Goal: Information Seeking & Learning: Find specific fact

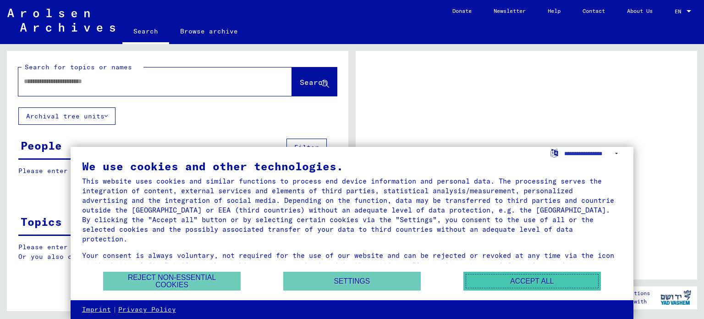
click at [519, 285] on button "Accept all" at bounding box center [532, 280] width 138 height 19
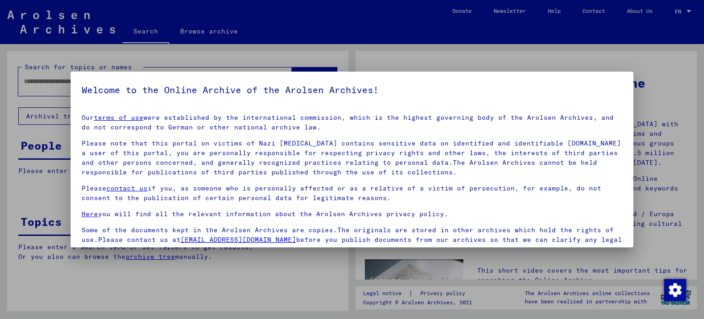
scroll to position [77, 0]
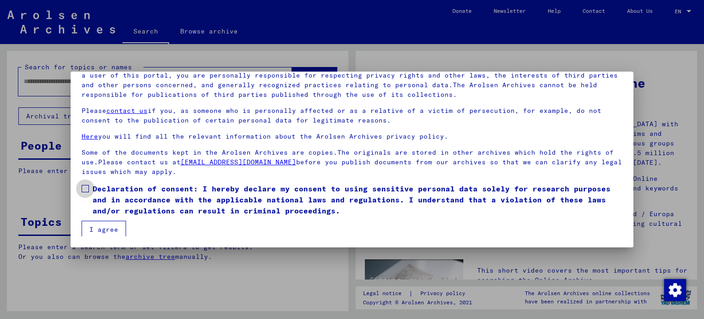
click at [105, 194] on span "Declaration of consent: I hereby declare my consent to using sensitive personal…" at bounding box center [358, 199] width 530 height 33
click at [104, 223] on button "I agree" at bounding box center [104, 228] width 44 height 17
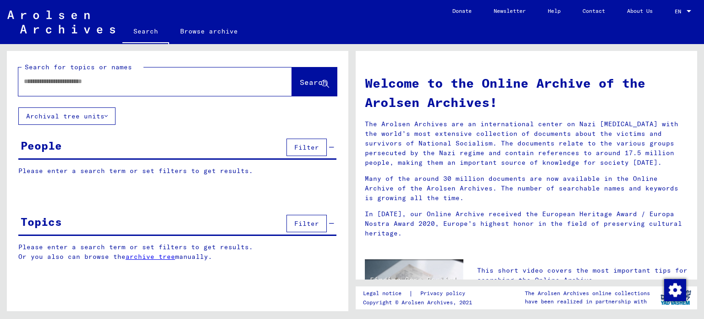
click at [148, 80] on input "text" at bounding box center [144, 82] width 241 height 10
type input "******"
click at [300, 77] on span "Search" at bounding box center [314, 81] width 28 height 9
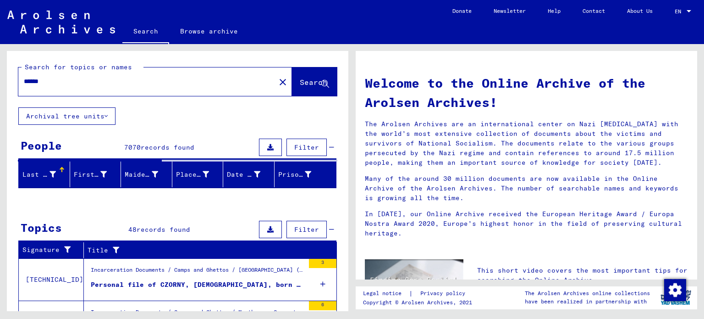
click at [159, 214] on div "Search for topics or names ****** close Search Archival tree units People 7070 …" at bounding box center [177, 277] width 341 height 452
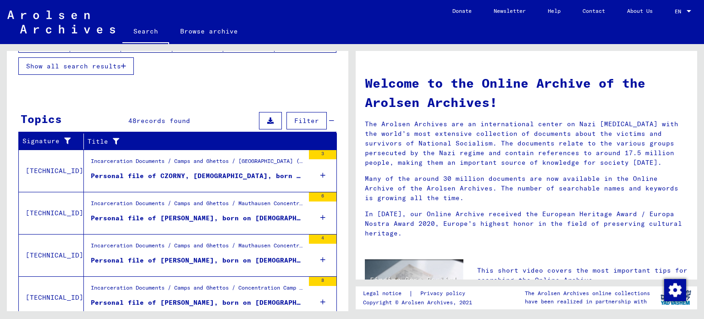
scroll to position [227, 0]
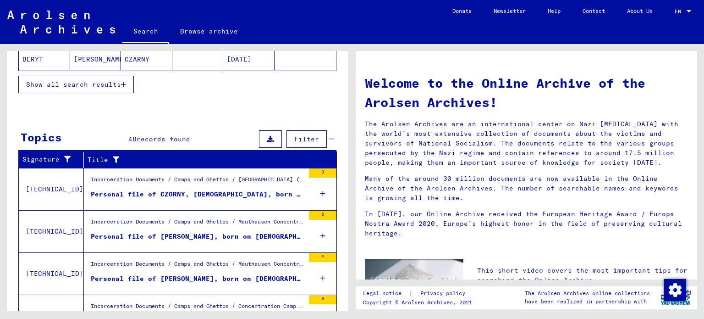
click at [211, 189] on div "Personal file of CZORNY, [DEMOGRAPHIC_DATA], born on [DEMOGRAPHIC_DATA], born i…" at bounding box center [198, 194] width 214 height 10
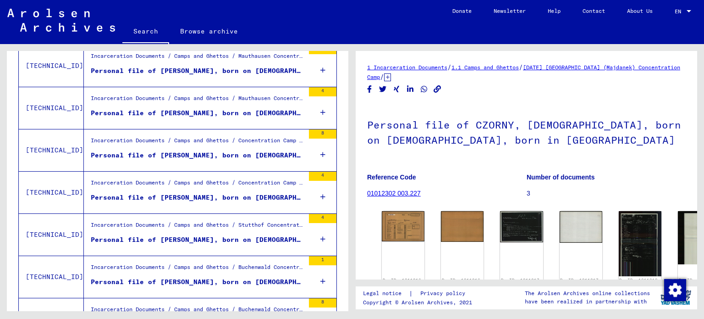
click at [534, 144] on h1 "Personal file of CZORNY, [DEMOGRAPHIC_DATA], born on [DEMOGRAPHIC_DATA], born i…" at bounding box center [526, 131] width 319 height 55
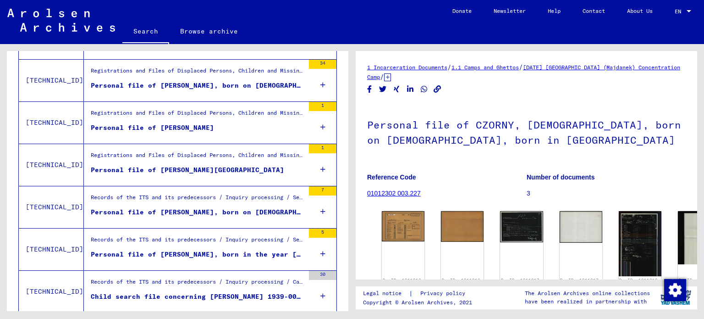
scroll to position [990, 0]
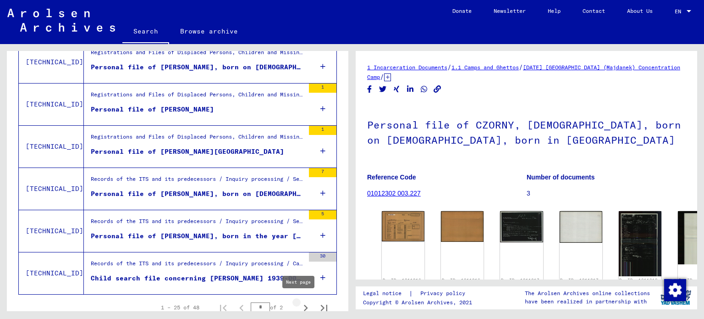
click at [304, 304] on icon "Next page" at bounding box center [306, 307] width 4 height 6
type input "*"
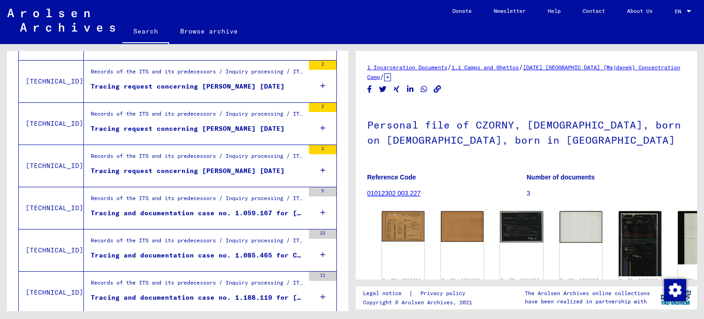
scroll to position [278, 0]
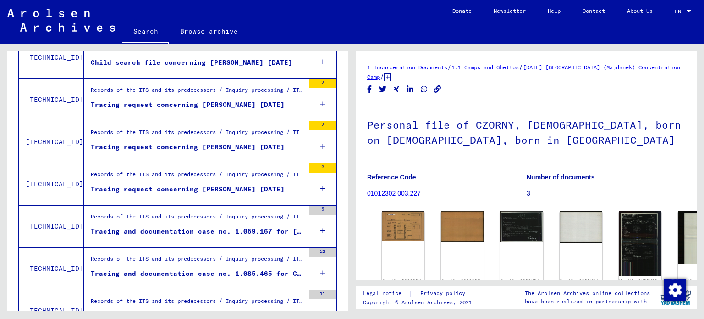
click at [209, 222] on div "Records of the ITS and its predecessors / Inquiry processing / ITS case files a…" at bounding box center [198, 218] width 214 height 13
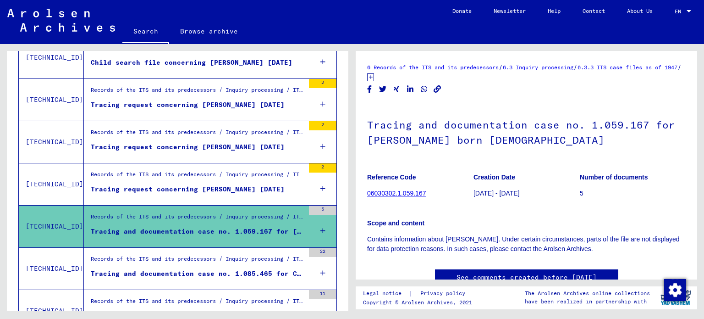
click at [200, 184] on div "Tracing request concerning [PERSON_NAME] [DATE]" at bounding box center [188, 189] width 194 height 10
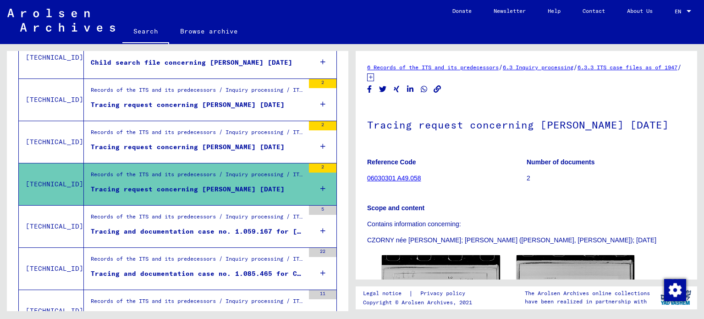
click at [487, 217] on div "Scope and content Contains information concerning: [PERSON_NAME]; [PERSON_NAME]…" at bounding box center [526, 218] width 319 height 53
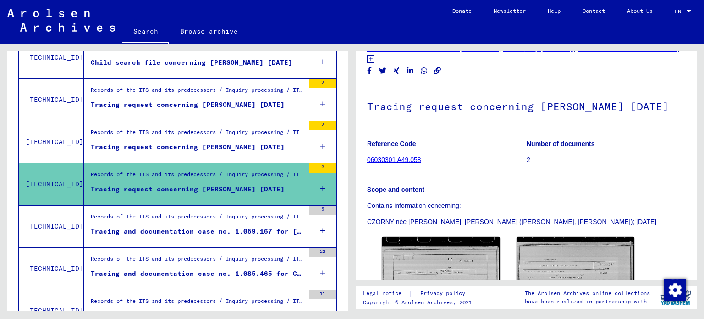
click at [215, 155] on div "Records of the ITS and its predecessors / Inquiry processing / ITS case files a…" at bounding box center [194, 142] width 220 height 42
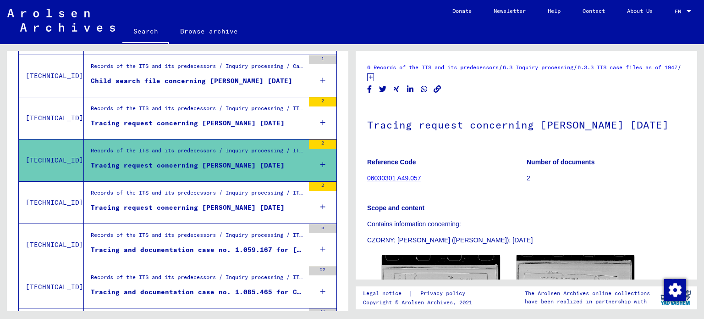
click at [190, 101] on div "Records of the ITS and its predecessors / Inquiry processing / ITS case files a…" at bounding box center [194, 118] width 220 height 42
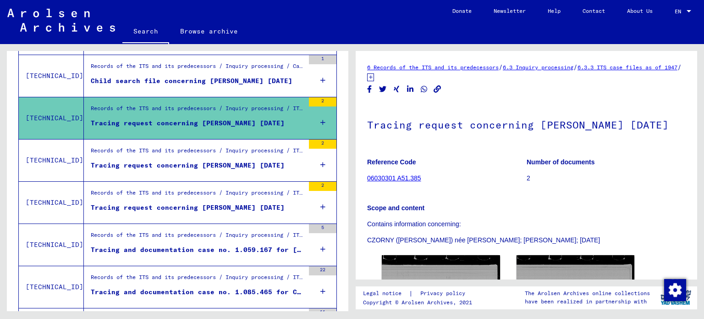
click at [182, 83] on div "Child search file concerning [PERSON_NAME] [DATE]" at bounding box center [192, 81] width 202 height 10
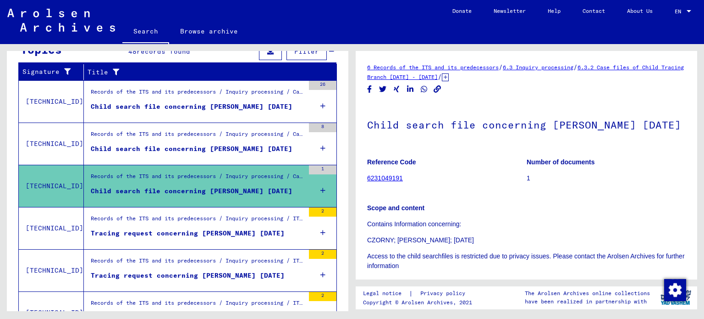
scroll to position [131, 0]
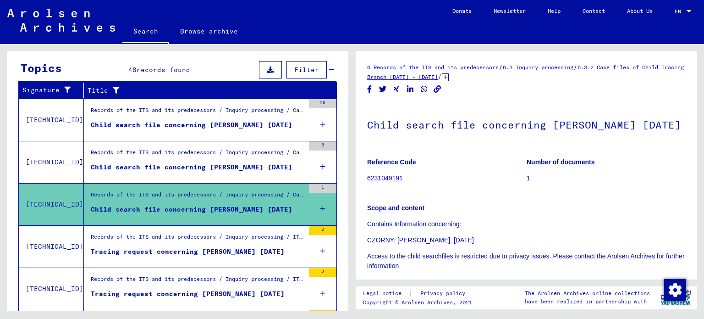
click at [198, 120] on div "Child search file concerning [PERSON_NAME] [DATE]" at bounding box center [192, 125] width 202 height 10
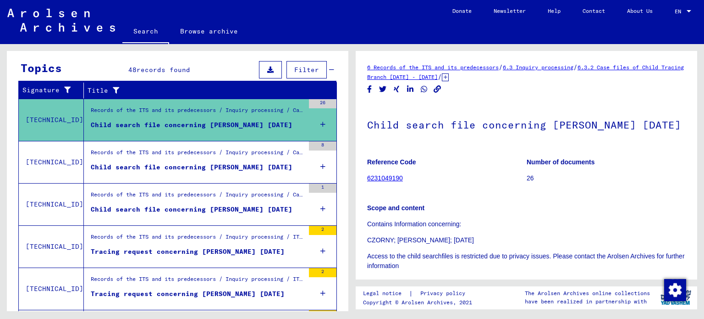
click at [229, 174] on div "Show all search results" at bounding box center [177, 183] width 318 height 27
click at [237, 158] on div "Records of the ITS and its predecessors / Inquiry processing / Case files of Ch…" at bounding box center [198, 154] width 214 height 13
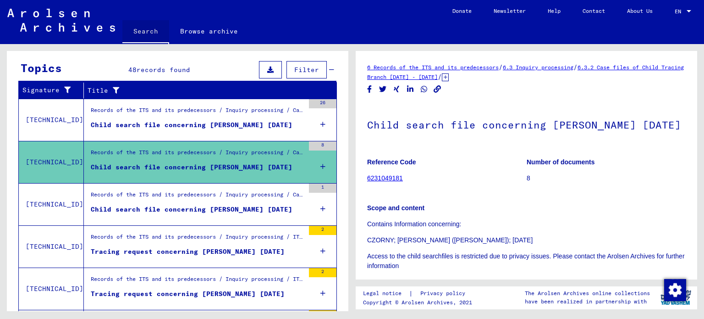
click at [150, 35] on link "Search" at bounding box center [145, 32] width 47 height 24
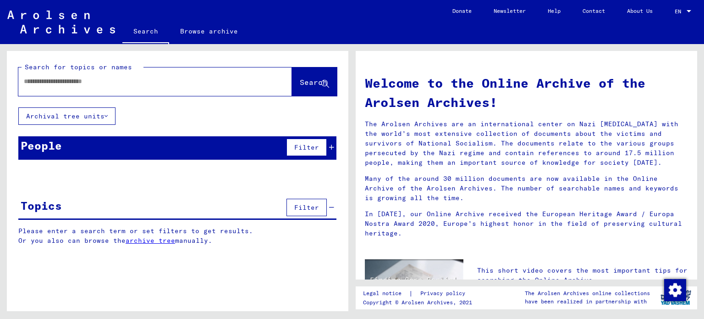
click at [139, 80] on input "text" at bounding box center [144, 82] width 241 height 10
type input "********"
click at [310, 73] on button "Search" at bounding box center [314, 81] width 45 height 28
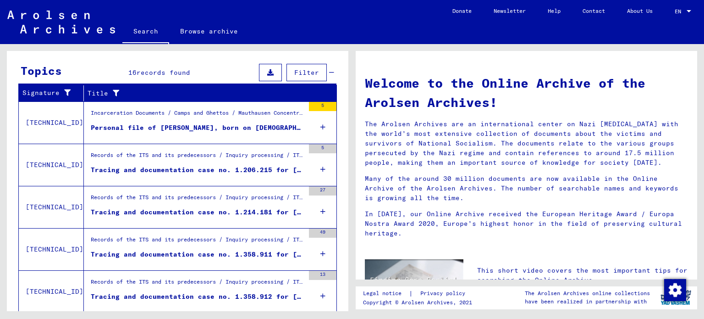
scroll to position [147, 0]
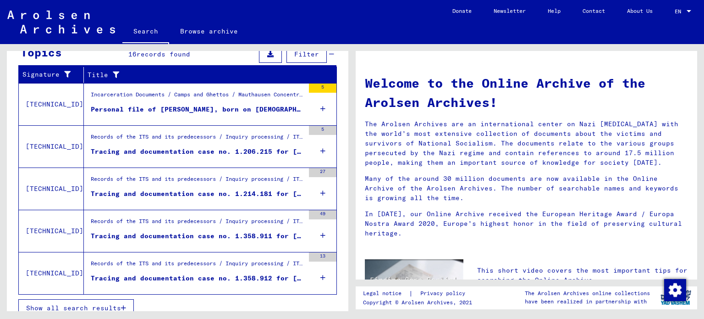
click at [210, 100] on div "Incarceration Documents / Camps and Ghettos / Mauthausen Concentration Camp / I…" at bounding box center [198, 96] width 214 height 13
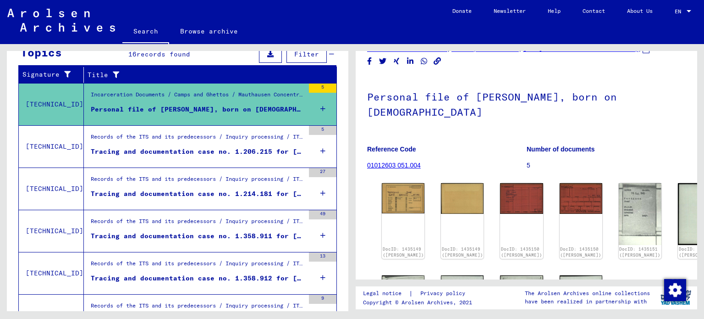
click at [468, 149] on div "Personal file of [PERSON_NAME], born on [DEMOGRAPHIC_DATA] Reference Code 01012…" at bounding box center [526, 128] width 319 height 104
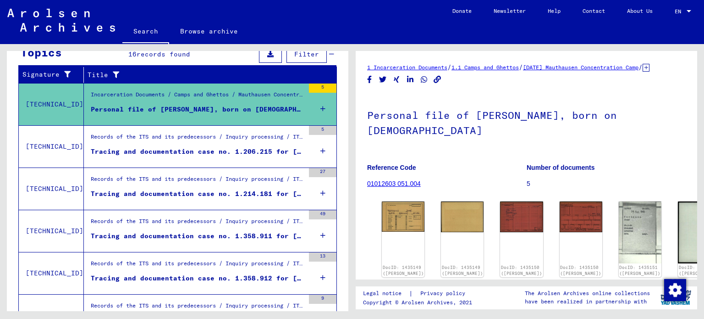
scroll to position [147, 0]
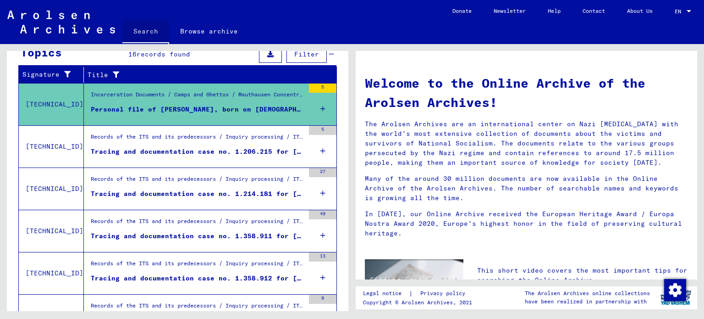
click at [147, 35] on link "Search" at bounding box center [145, 32] width 47 height 24
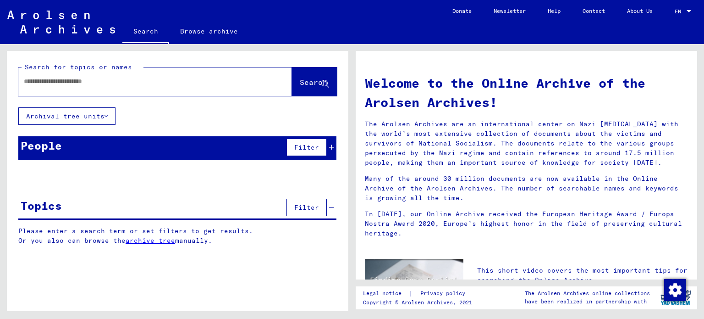
click at [318, 153] on button "Filter" at bounding box center [306, 146] width 40 height 17
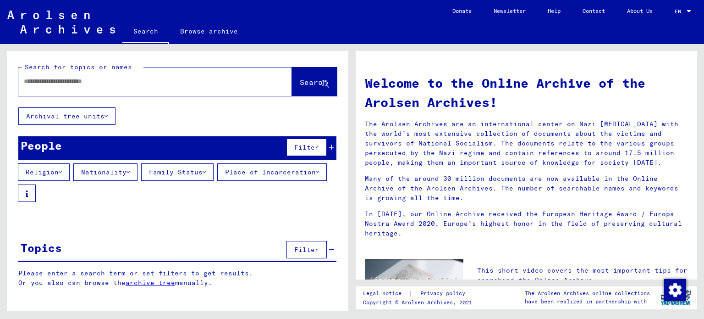
click at [68, 87] on div at bounding box center [141, 81] width 246 height 21
click at [47, 85] on input "text" at bounding box center [144, 82] width 241 height 10
type input "********"
click at [309, 83] on span "Search" at bounding box center [314, 81] width 28 height 9
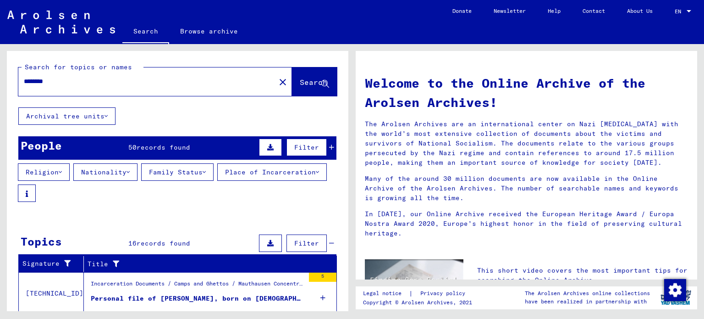
click at [229, 196] on div "Religion Nationality Family Status Place of Incarceration" at bounding box center [177, 182] width 341 height 39
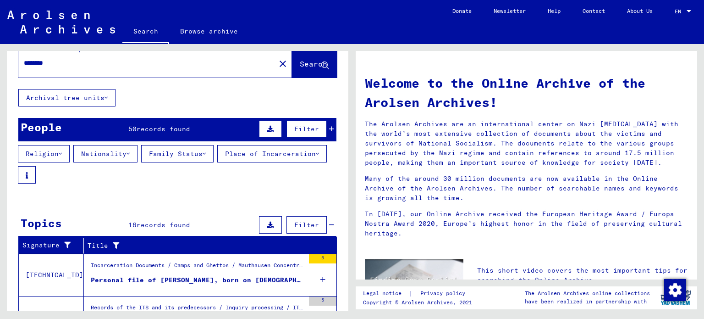
click at [122, 152] on button "Nationality" at bounding box center [105, 153] width 64 height 17
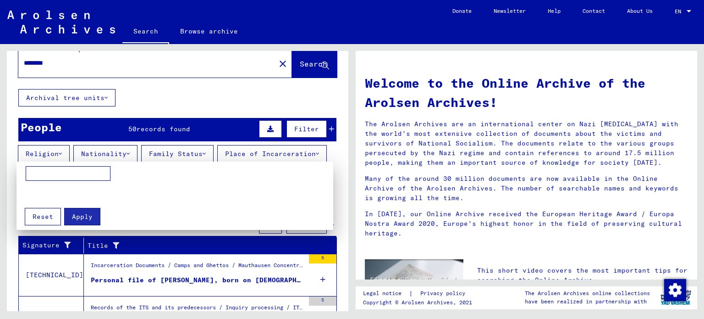
click at [83, 170] on input at bounding box center [68, 173] width 85 height 15
click at [181, 98] on div at bounding box center [352, 159] width 704 height 319
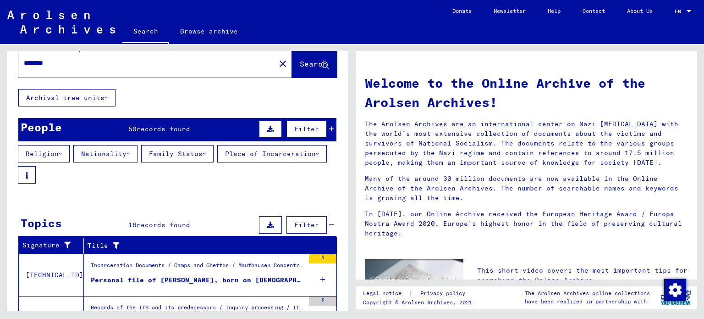
click at [215, 193] on div at bounding box center [215, 191] width 1 height 5
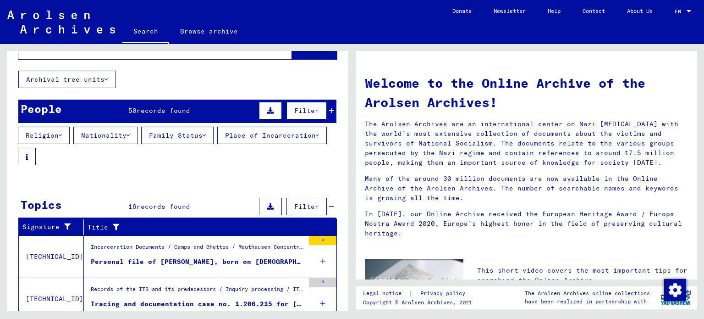
click at [329, 107] on icon at bounding box center [331, 110] width 5 height 6
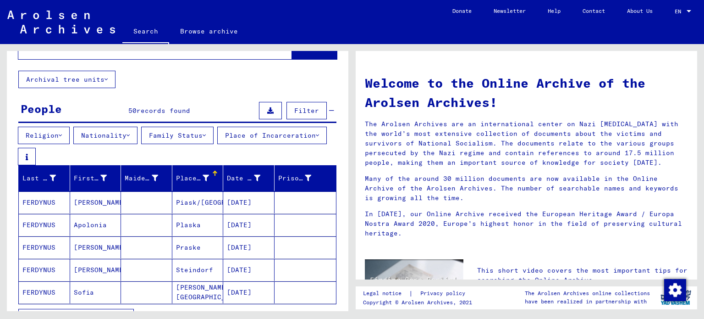
scroll to position [55, 0]
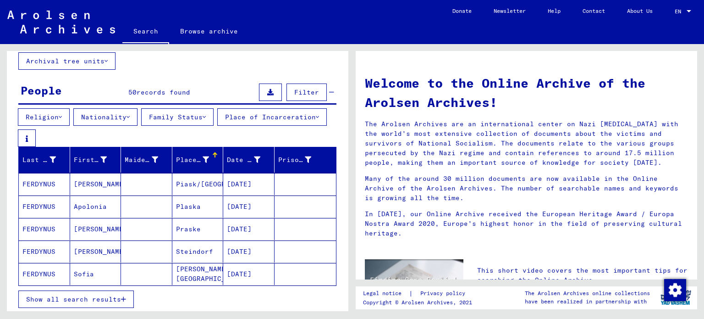
click at [183, 188] on mat-cell "Piask/[GEOGRAPHIC_DATA]" at bounding box center [197, 184] width 51 height 22
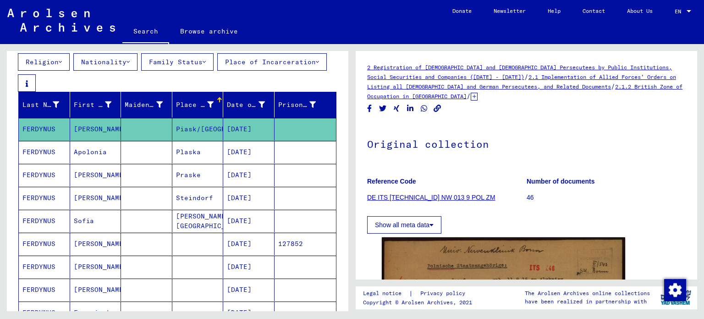
scroll to position [128, 0]
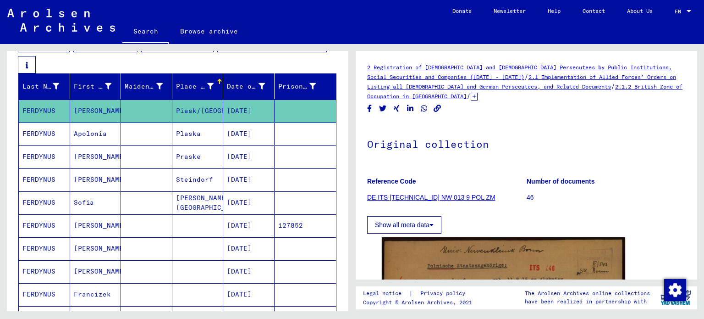
click at [677, 228] on div "Show all meta data" at bounding box center [526, 222] width 319 height 22
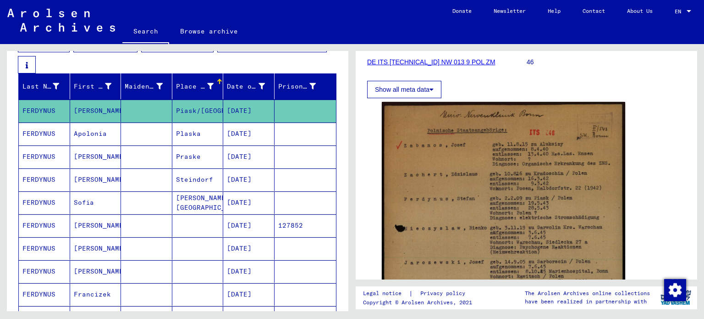
scroll to position [117, 0]
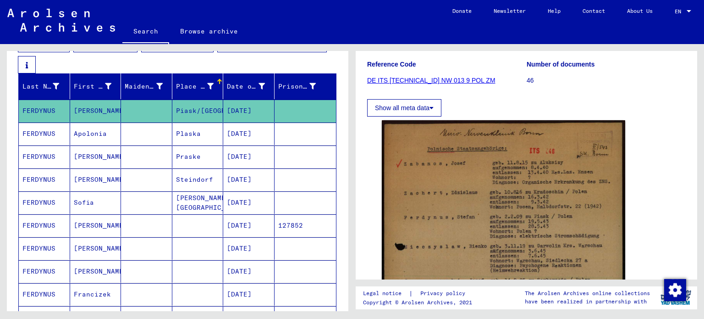
click at [429, 110] on button "Show all meta data" at bounding box center [404, 107] width 74 height 17
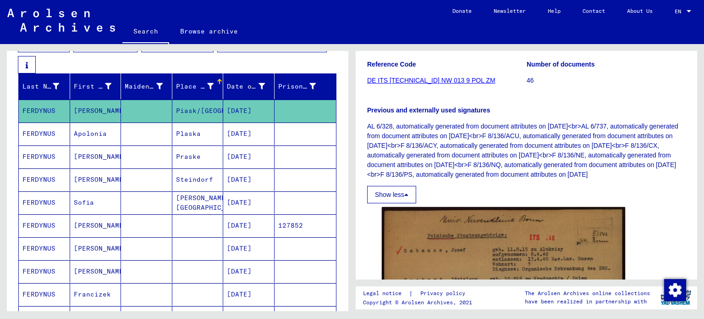
click at [445, 83] on link "DE ITS [TECHNICAL_ID] NW 013 9 POL ZM" at bounding box center [431, 80] width 128 height 7
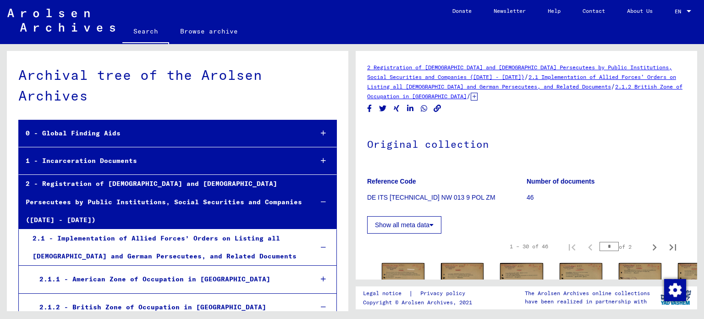
scroll to position [1826, 0]
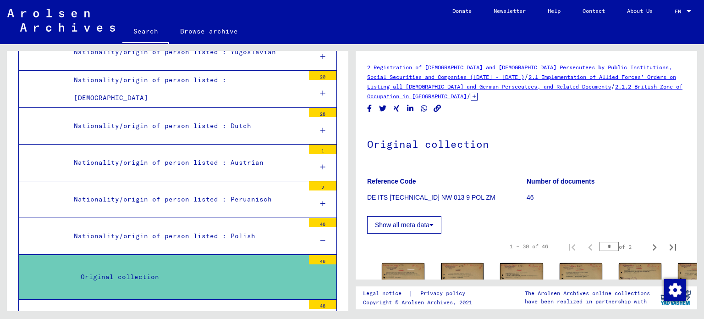
click at [411, 245] on div "1 – 30 of 46 * of 2" at bounding box center [526, 246] width 319 height 26
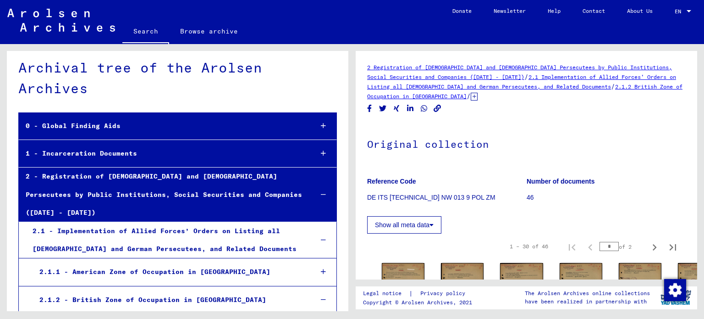
scroll to position [0, 0]
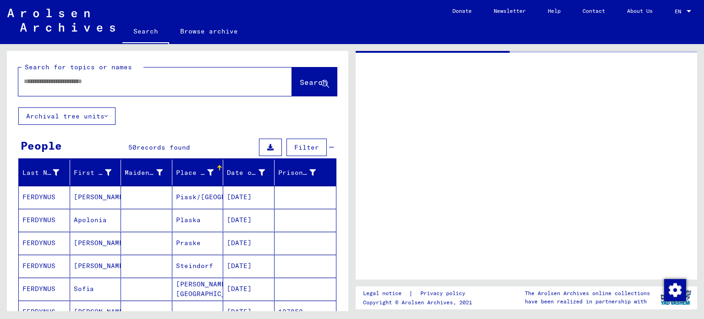
type input "********"
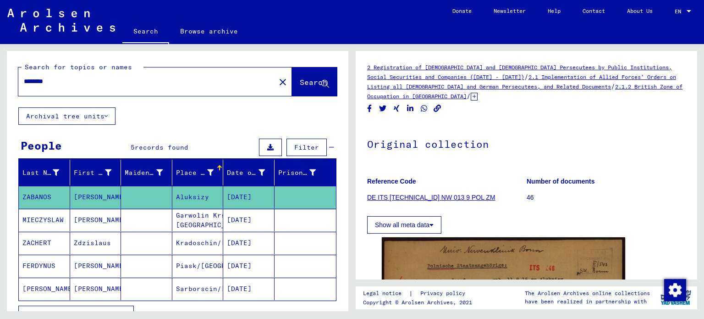
click at [159, 131] on div "Search for topics or names ******** close Search Archival tree units People 5 r…" at bounding box center [177, 228] width 341 height 354
click at [277, 81] on mat-icon "close" at bounding box center [282, 82] width 11 height 11
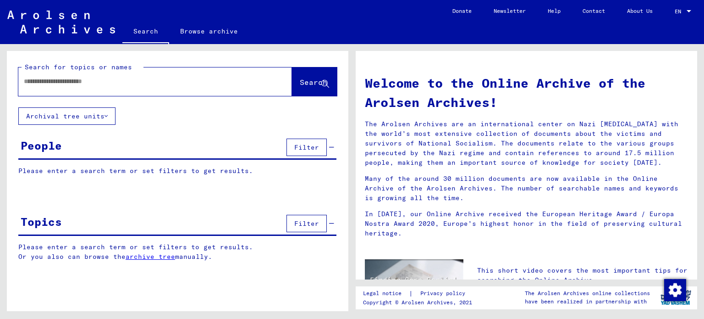
click at [123, 85] on input "text" at bounding box center [144, 82] width 241 height 10
type input "********"
click at [310, 85] on span "Search" at bounding box center [314, 81] width 28 height 9
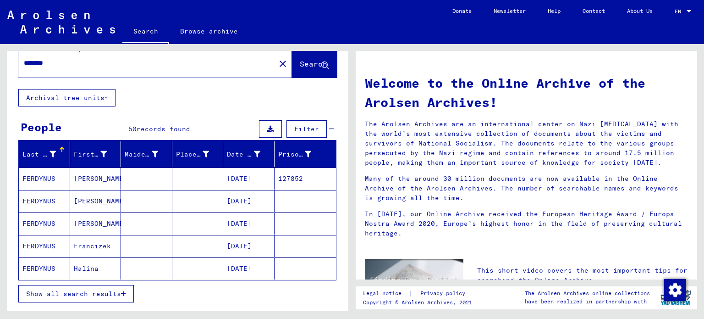
click at [11, 223] on div "Last Name First Name Maiden Name Place of Birth Date of Birth Prisoner # [PERSO…" at bounding box center [177, 227] width 341 height 173
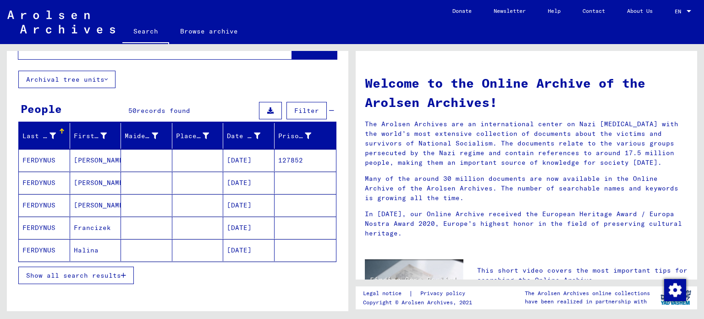
scroll to position [55, 0]
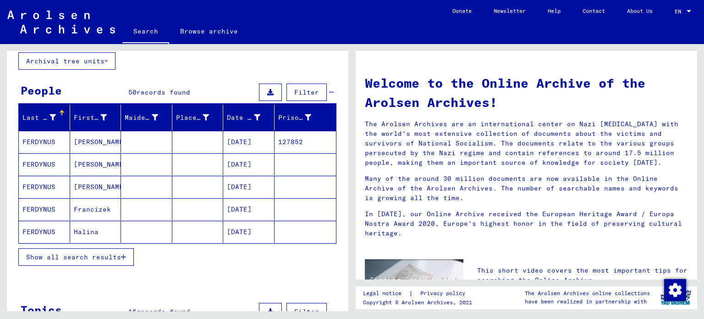
click at [59, 257] on span "Show all search results" at bounding box center [73, 257] width 95 height 8
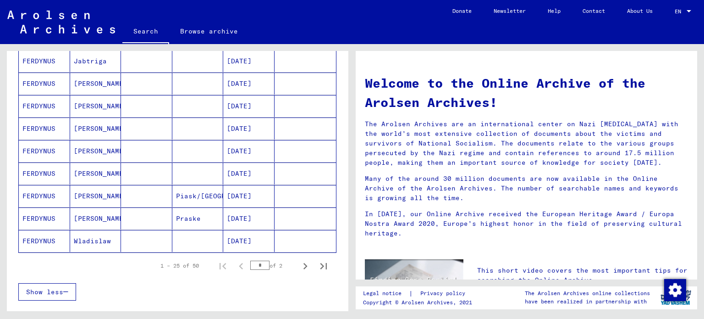
scroll to position [513, 0]
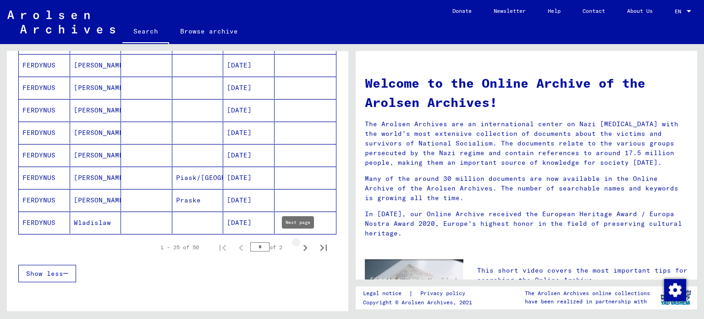
click at [299, 246] on icon "Next page" at bounding box center [305, 247] width 13 height 13
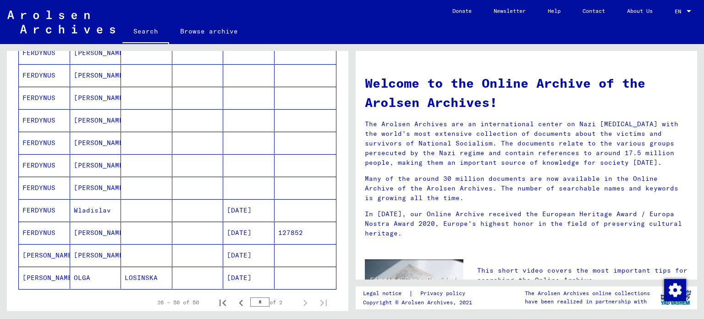
scroll to position [495, 0]
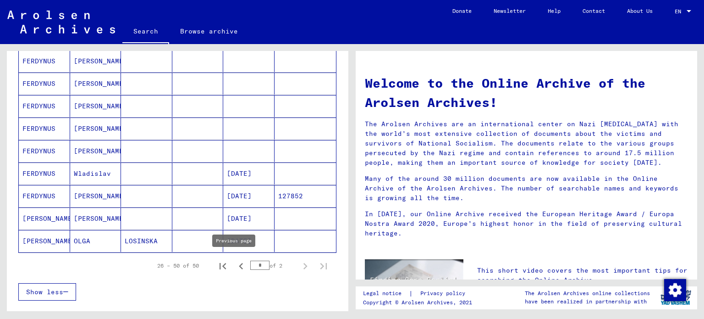
click at [237, 261] on icon "Previous page" at bounding box center [241, 265] width 13 height 13
type input "*"
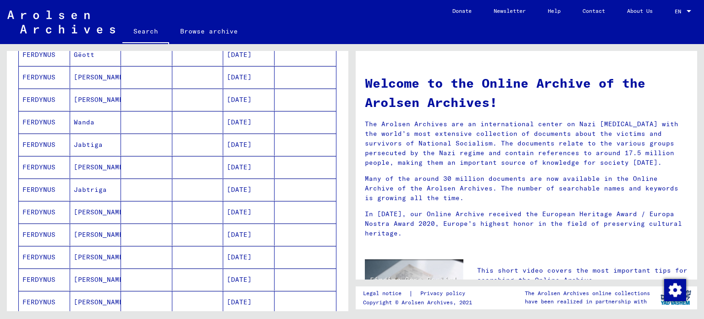
scroll to position [348, 0]
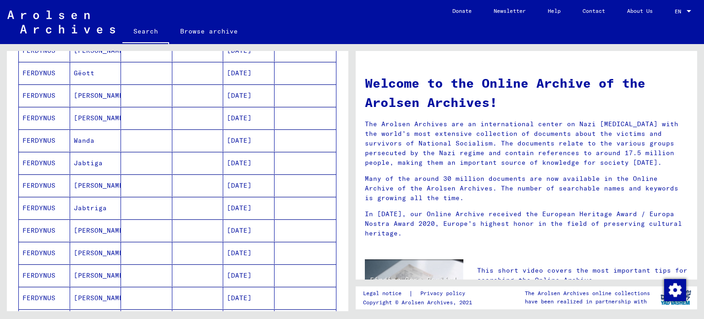
click at [47, 180] on mat-cell "FERDYNUS" at bounding box center [44, 185] width 51 height 22
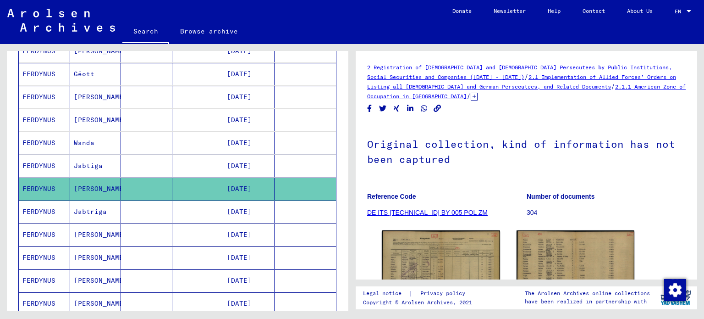
click at [494, 209] on figure "Reference Code DE ITS [TECHNICAL_ID] BY 005 POL ZM" at bounding box center [446, 205] width 159 height 41
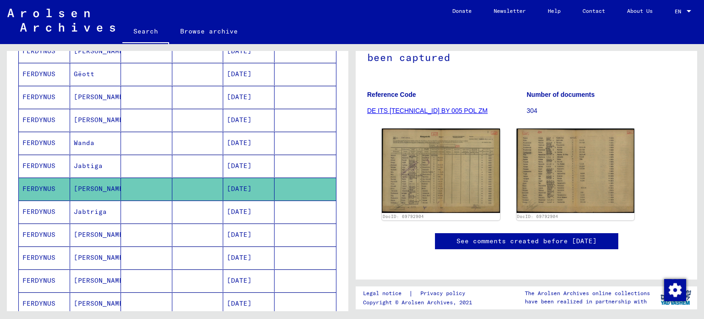
scroll to position [147, 0]
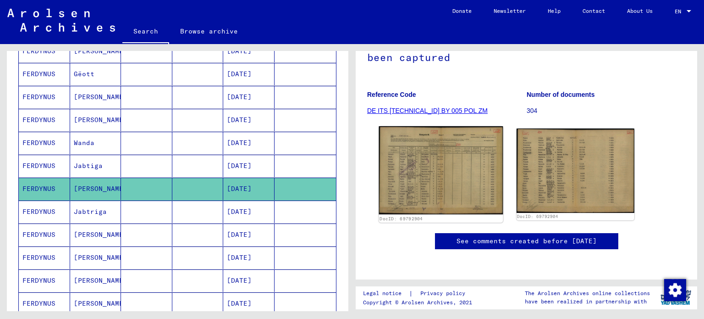
click at [467, 133] on img at bounding box center [441, 170] width 124 height 88
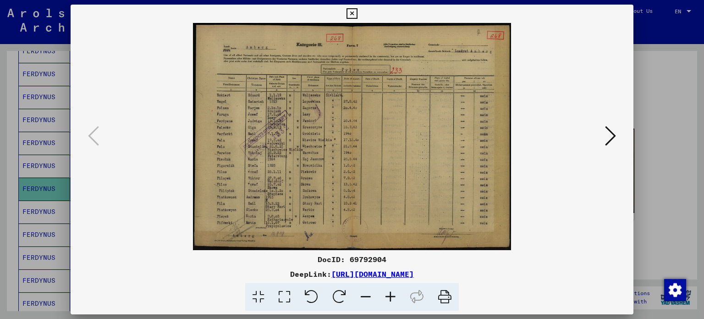
click at [613, 129] on icon at bounding box center [610, 136] width 11 height 22
